Goal: Check status: Check status

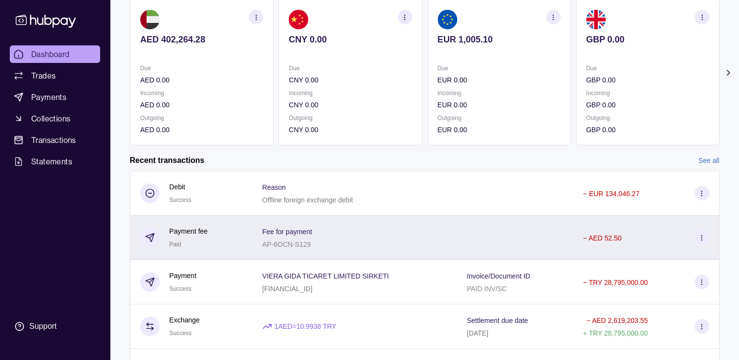
scroll to position [129, 0]
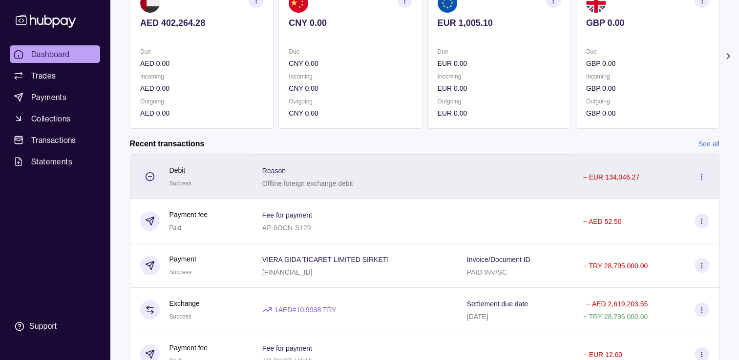
click at [601, 176] on p "− EUR 134,046.27" at bounding box center [611, 177] width 57 height 8
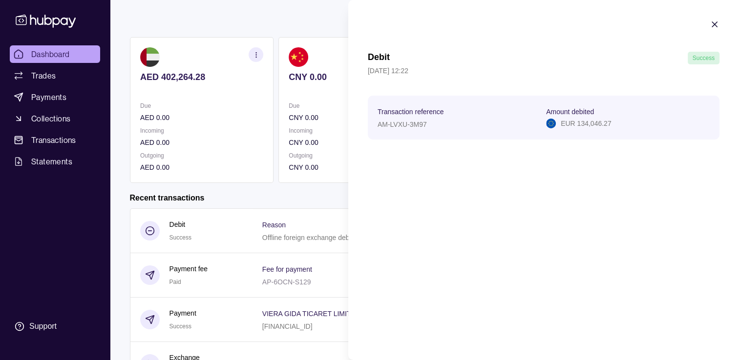
scroll to position [0, 0]
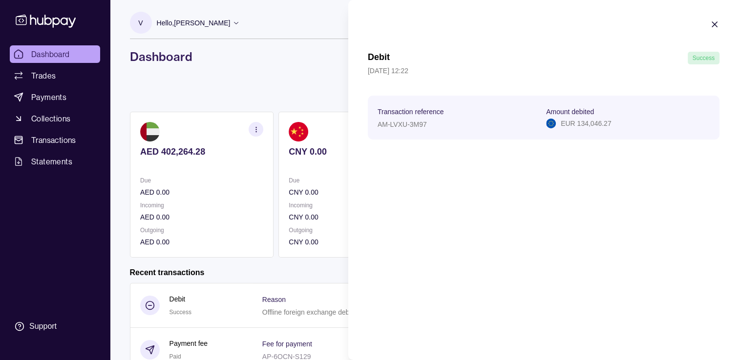
click at [270, 76] on html "Dashboard Trades Payments Collections Transactions Statements Support V Hello, …" at bounding box center [369, 268] width 739 height 537
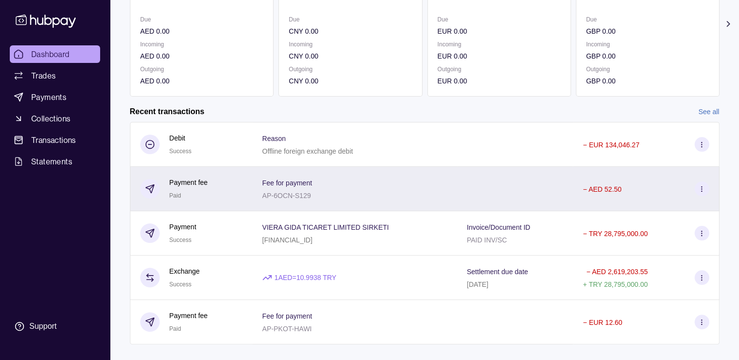
scroll to position [178, 0]
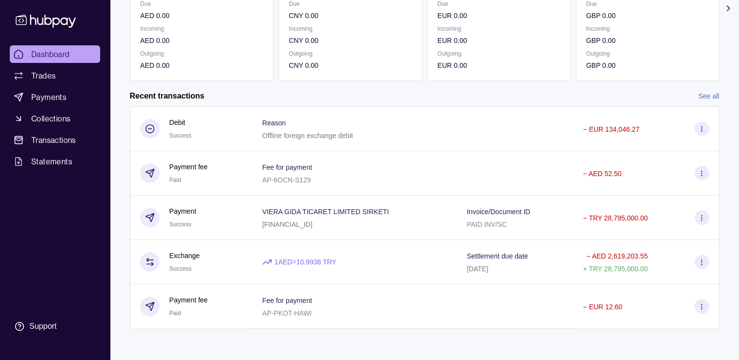
click at [703, 97] on link "See all" at bounding box center [708, 96] width 21 height 11
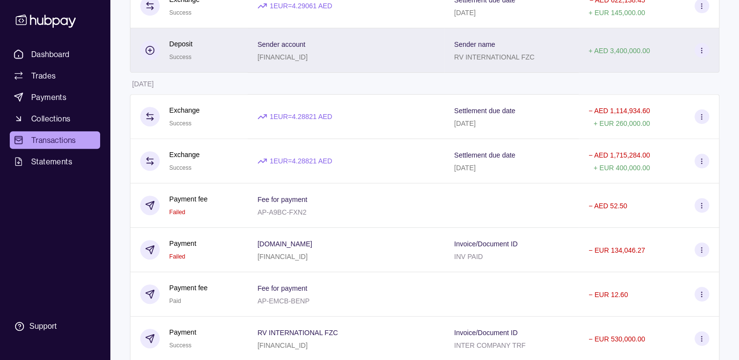
scroll to position [440, 0]
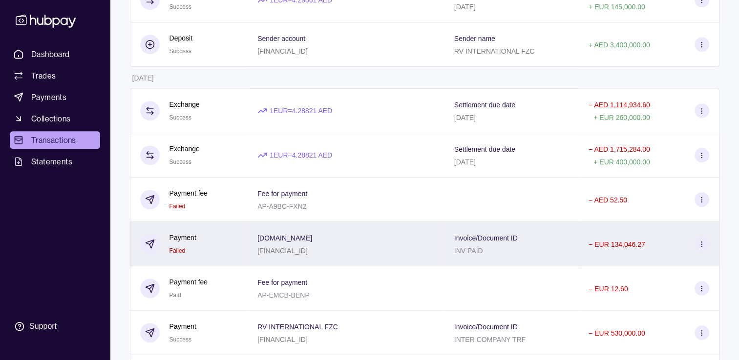
click at [484, 242] on p "Invoice/Document ID" at bounding box center [485, 238] width 63 height 8
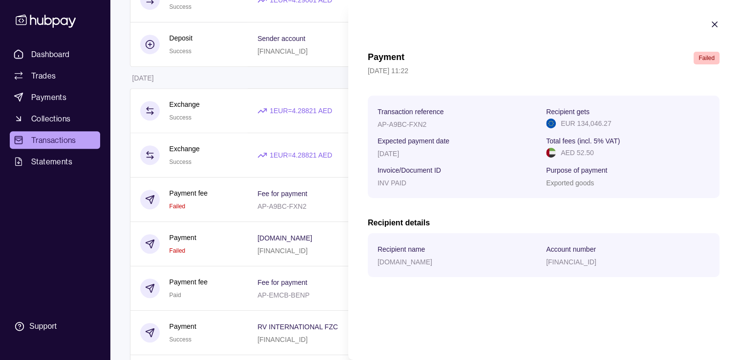
click at [333, 103] on html "Dashboard Trades Payments Collections Transactions Statements Support V Hello, …" at bounding box center [369, 122] width 739 height 1125
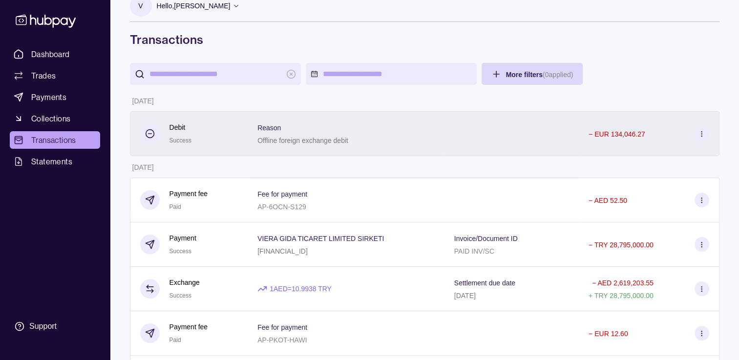
scroll to position [0, 0]
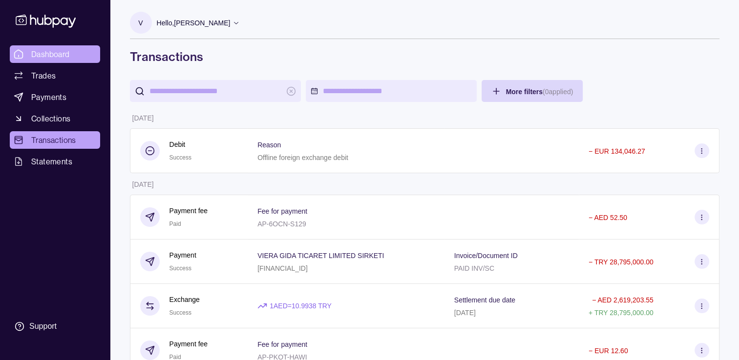
click at [57, 54] on span "Dashboard" at bounding box center [50, 54] width 39 height 12
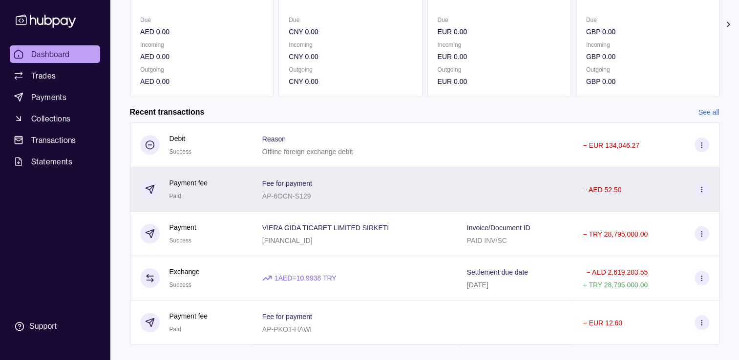
scroll to position [178, 0]
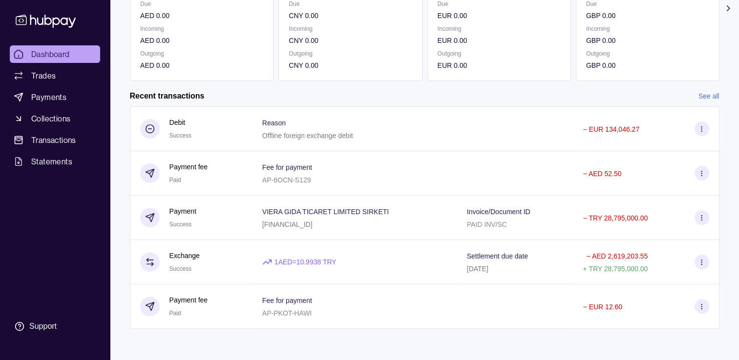
click at [708, 96] on link "See all" at bounding box center [708, 96] width 21 height 11
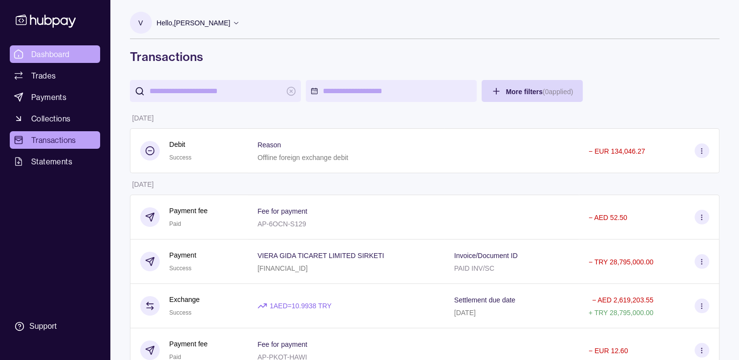
click at [58, 54] on span "Dashboard" at bounding box center [50, 54] width 39 height 12
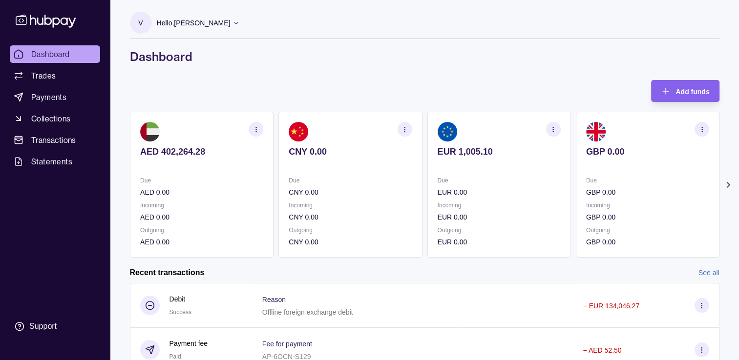
scroll to position [98, 0]
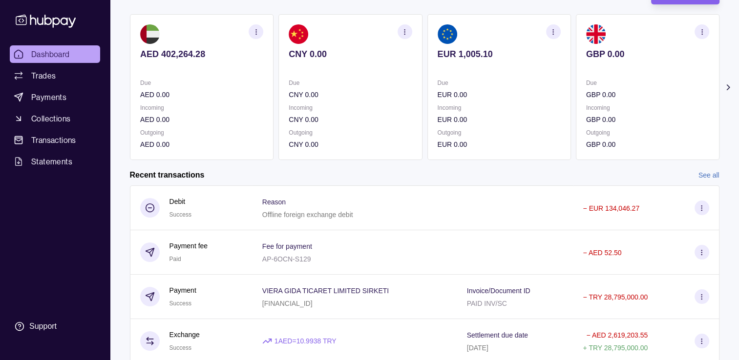
click at [702, 207] on icon at bounding box center [701, 208] width 7 height 7
click at [336, 108] on html "Dashboard Trades Payments Collections Transactions Statements Support V Hello, …" at bounding box center [369, 170] width 739 height 537
